Goal: Task Accomplishment & Management: Manage account settings

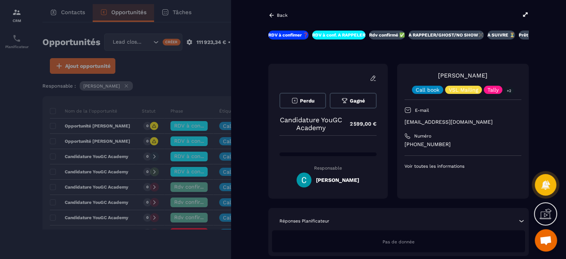
scroll to position [37, 0]
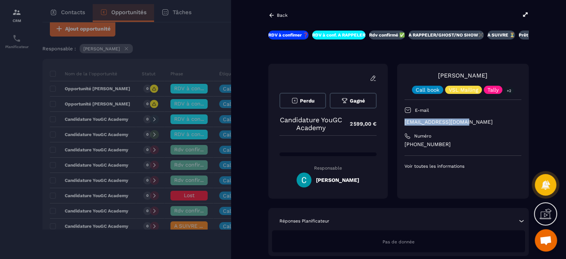
drag, startPoint x: 467, startPoint y: 117, endPoint x: 403, endPoint y: 125, distance: 64.9
click at [403, 125] on div "Félicie Feldman Call book VSL Mailing Tally +2 E-mail Feliciefldm@gmail.com Num…" at bounding box center [463, 131] width 132 height 135
copy p "Feliciefldm@gmail.com"
click at [98, 21] on div at bounding box center [283, 129] width 566 height 259
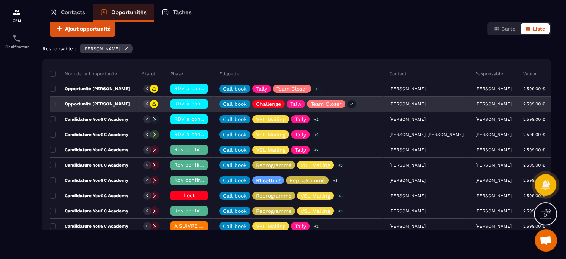
click at [397, 105] on div "[PERSON_NAME]" at bounding box center [427, 104] width 86 height 15
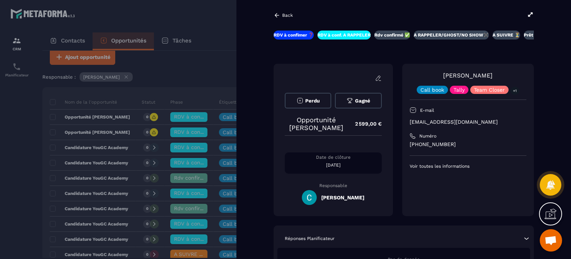
scroll to position [501, 0]
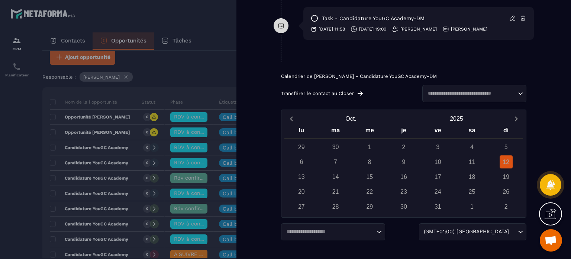
click at [228, 34] on div at bounding box center [285, 129] width 571 height 259
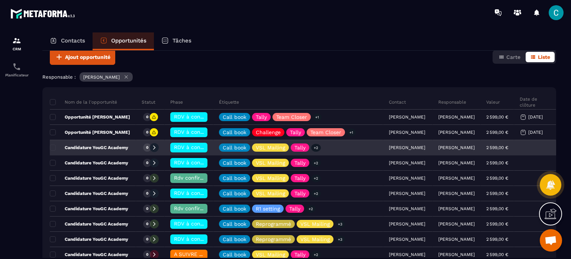
click at [191, 147] on span "RDV à conf. A RAPPELER" at bounding box center [205, 147] width 63 height 6
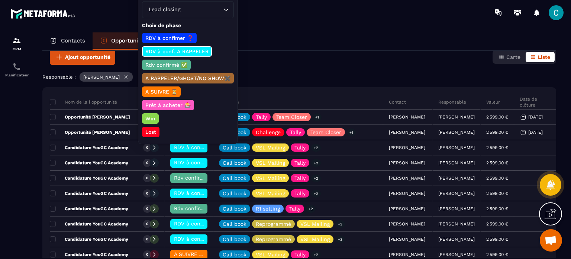
click at [164, 64] on p "Rdv confirmé ✅" at bounding box center [166, 64] width 44 height 7
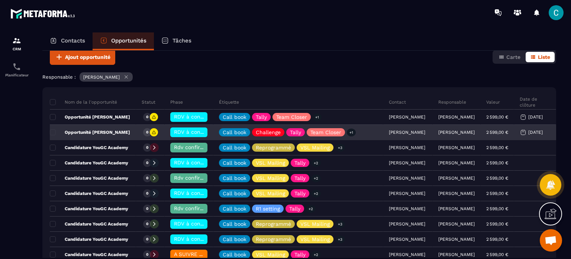
click at [395, 131] on div "[PERSON_NAME]" at bounding box center [408, 132] width 49 height 15
